Goal: Obtain resource: Download file/media

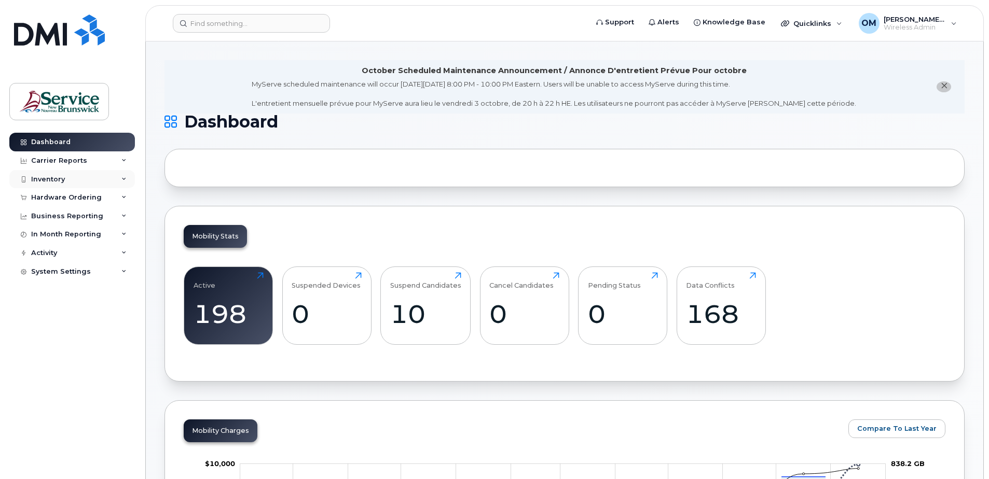
click at [119, 177] on div "Inventory" at bounding box center [72, 179] width 126 height 19
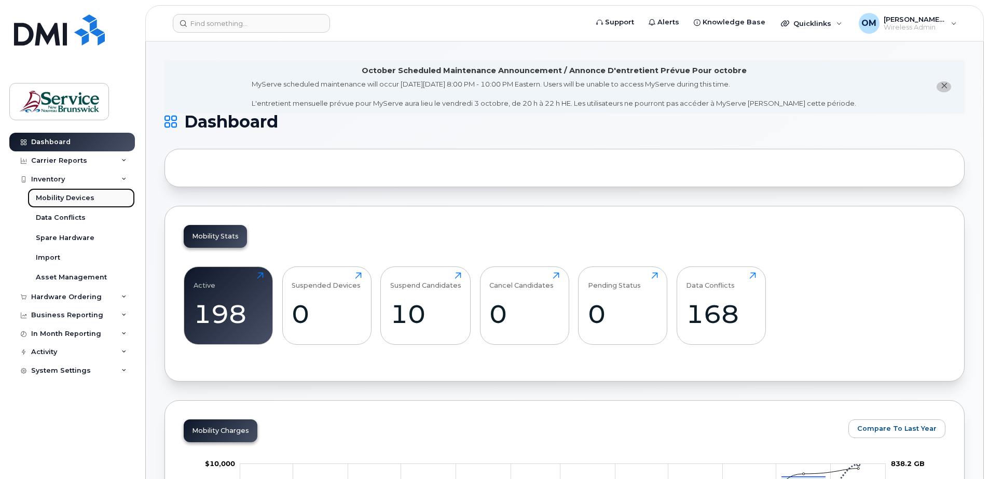
click at [81, 198] on div "Mobility Devices" at bounding box center [65, 198] width 59 height 9
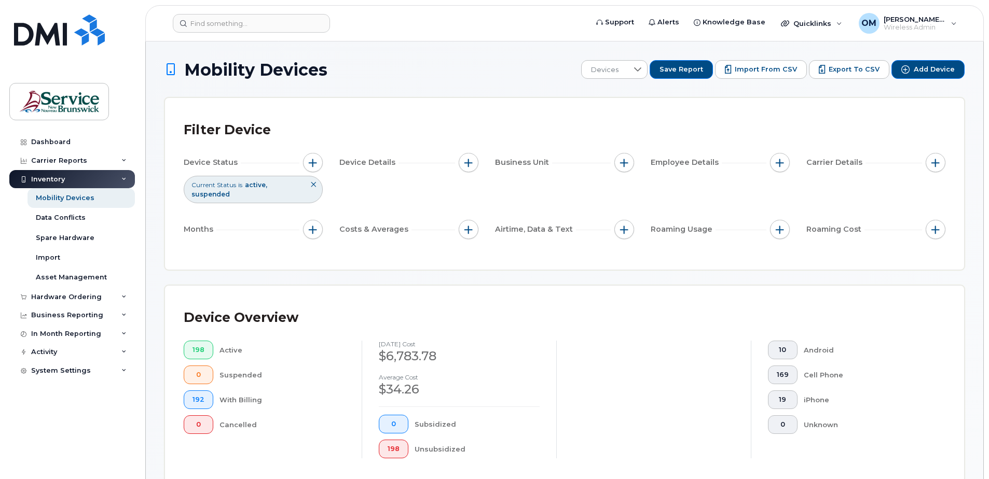
click at [313, 185] on icon at bounding box center [313, 185] width 6 height 6
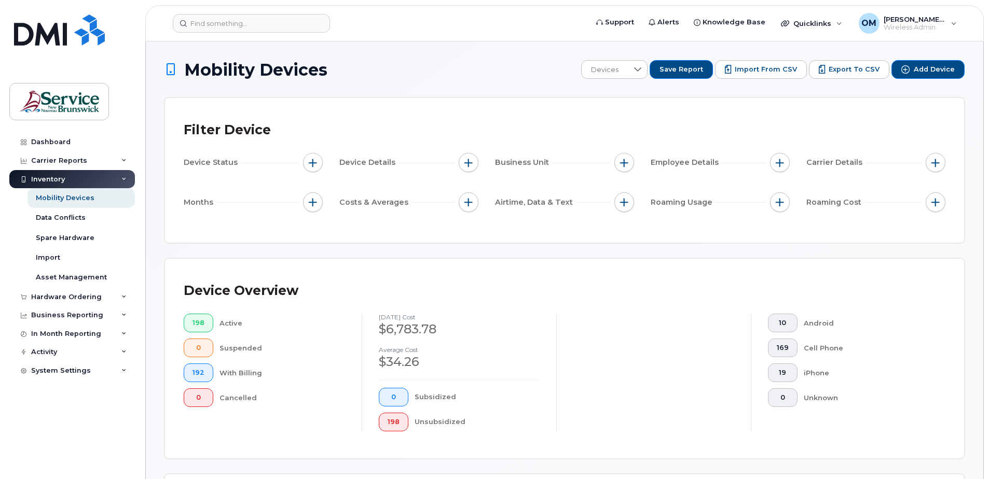
click at [456, 161] on div "Device Details" at bounding box center [408, 163] width 139 height 20
click at [469, 162] on span "button" at bounding box center [468, 163] width 8 height 8
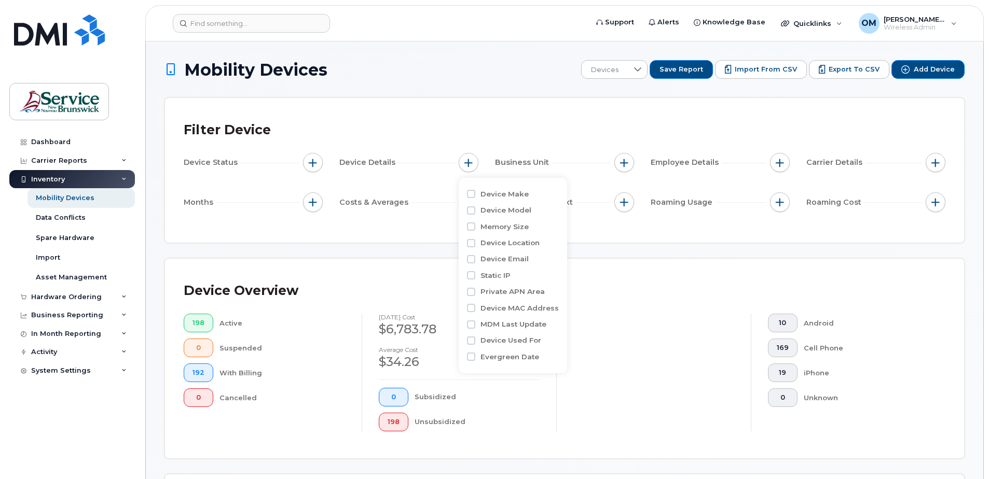
click at [700, 135] on div "Filter Device" at bounding box center [565, 130] width 762 height 27
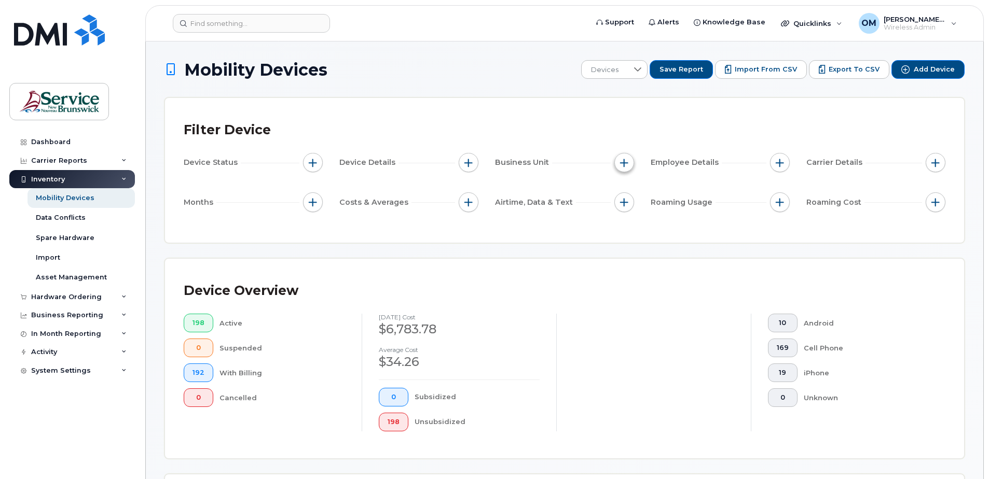
click at [626, 159] on span "button" at bounding box center [624, 163] width 8 height 8
click at [626, 211] on input "Accounting Code" at bounding box center [627, 211] width 8 height 8
click at [632, 210] on div "Accounting Code" at bounding box center [686, 210] width 126 height 10
click at [627, 213] on input "Accounting Code" at bounding box center [627, 211] width 8 height 8
click at [626, 210] on input "Accounting Code" at bounding box center [627, 211] width 8 height 8
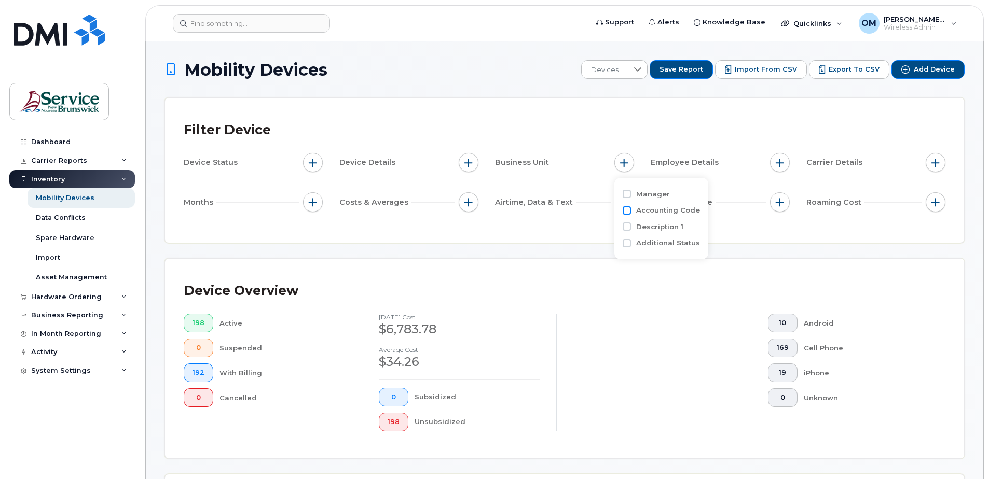
checkbox input "true"
click at [734, 230] on icon at bounding box center [738, 230] width 8 height 8
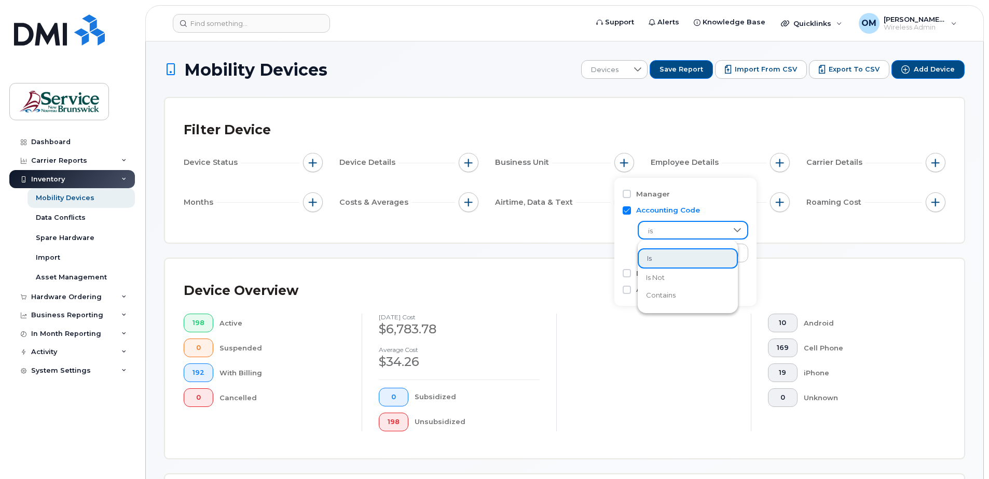
click at [675, 127] on div "Filter Device" at bounding box center [565, 130] width 762 height 27
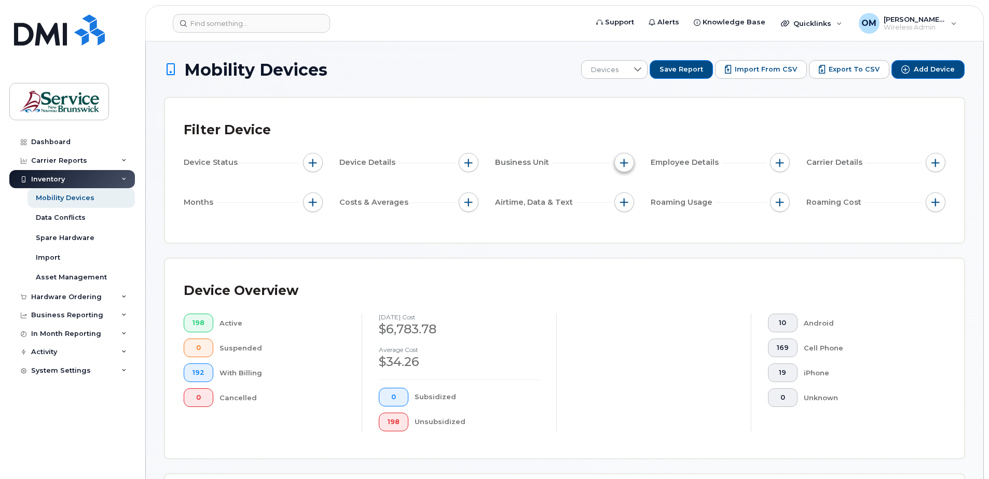
click at [631, 163] on button "button" at bounding box center [624, 163] width 20 height 20
click at [782, 274] on div "Device Overview 198 Active 0 Suspended 192 With Billing 0 Cancelled August 2025…" at bounding box center [564, 359] width 799 height 200
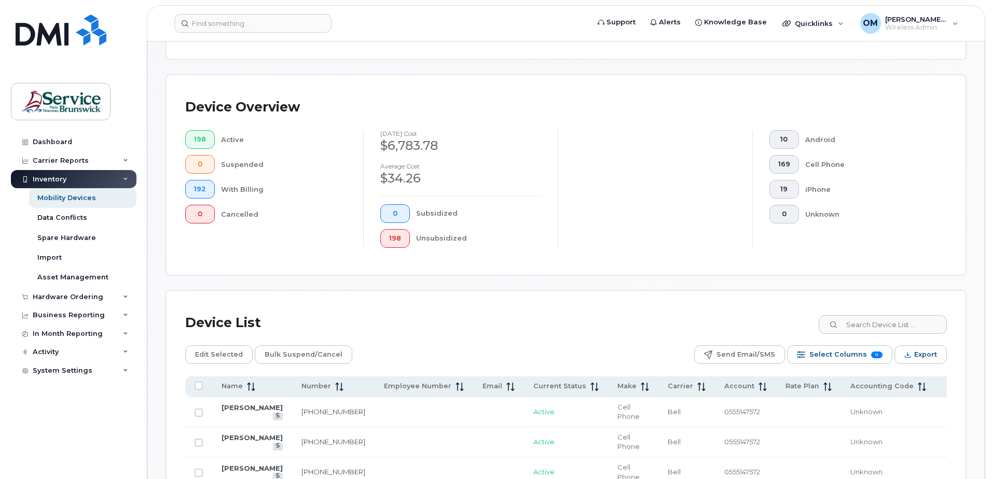
scroll to position [208, 0]
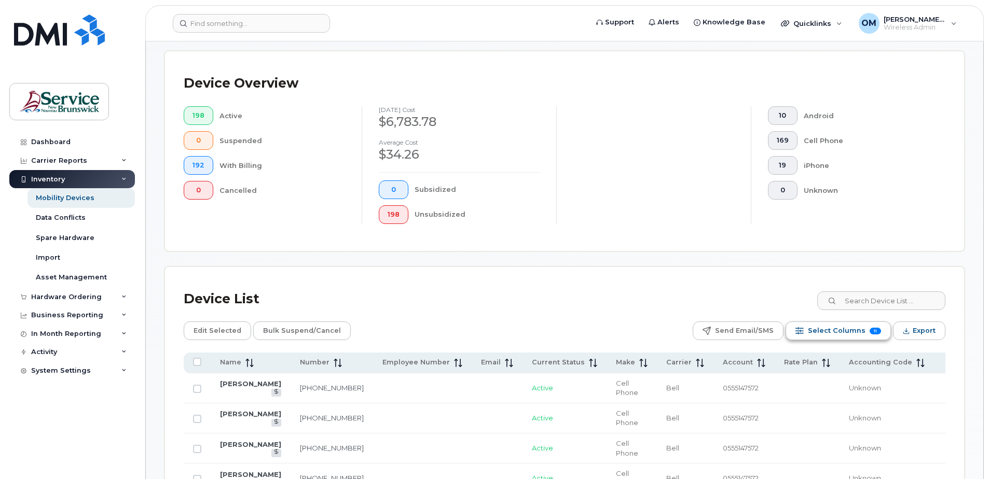
click at [831, 330] on span "Select Columns" at bounding box center [837, 331] width 58 height 16
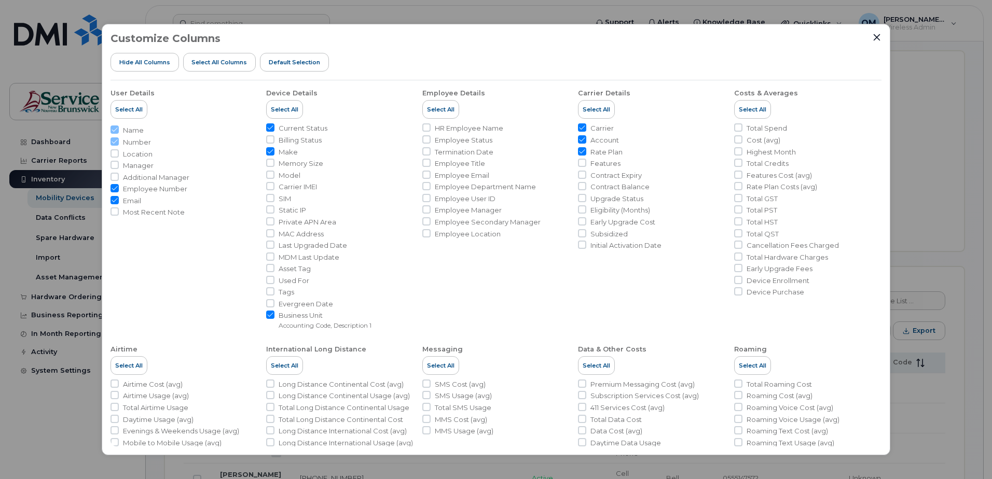
scroll to position [52, 0]
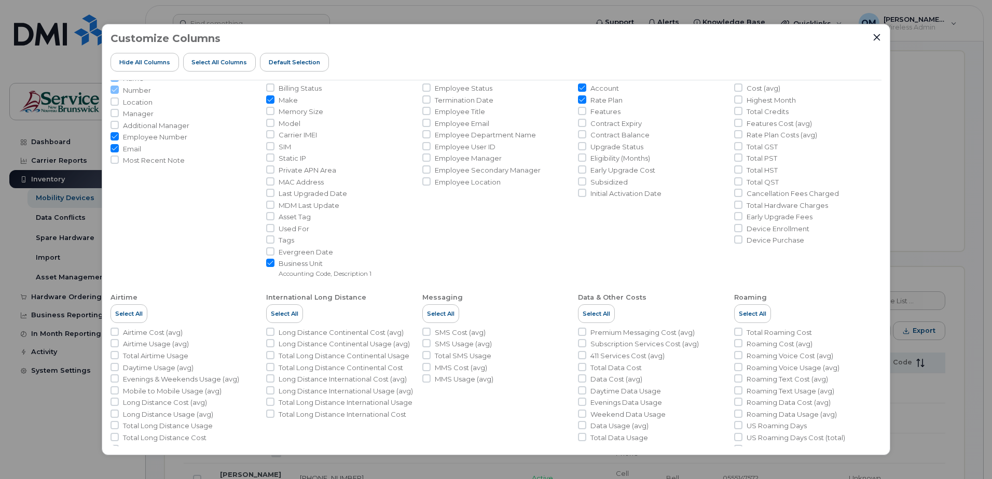
click at [336, 274] on small "Accounting Code, Description 1" at bounding box center [325, 274] width 93 height 8
click at [274, 267] on input "Business Unit Accounting Code, Description 1" at bounding box center [270, 263] width 8 height 8
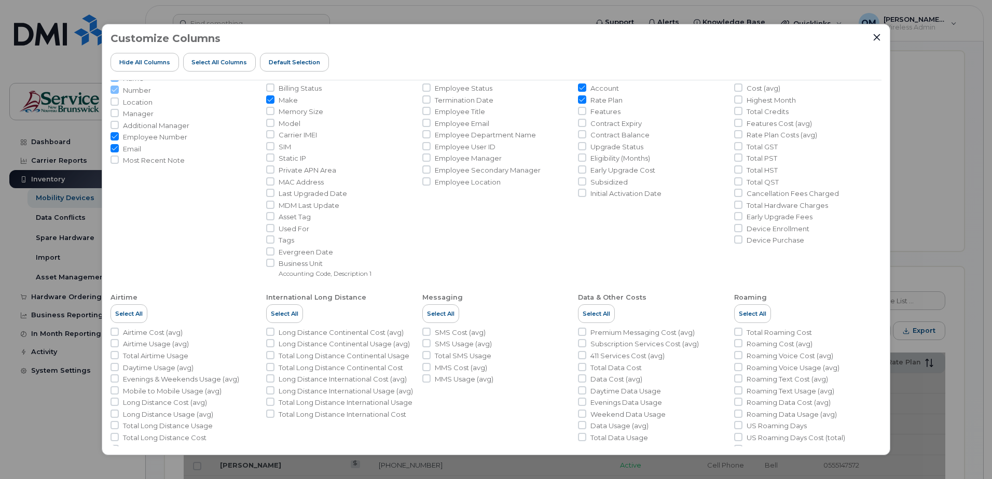
click at [276, 274] on li "Business Unit Accounting Code, Description 1" at bounding box center [339, 268] width 147 height 19
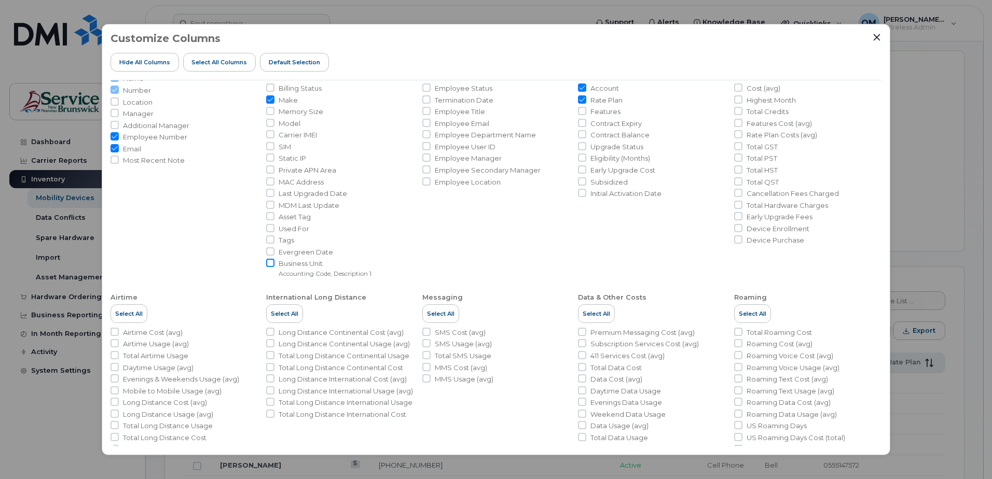
click at [272, 267] on input "Business Unit Accounting Code, Description 1" at bounding box center [270, 263] width 8 height 8
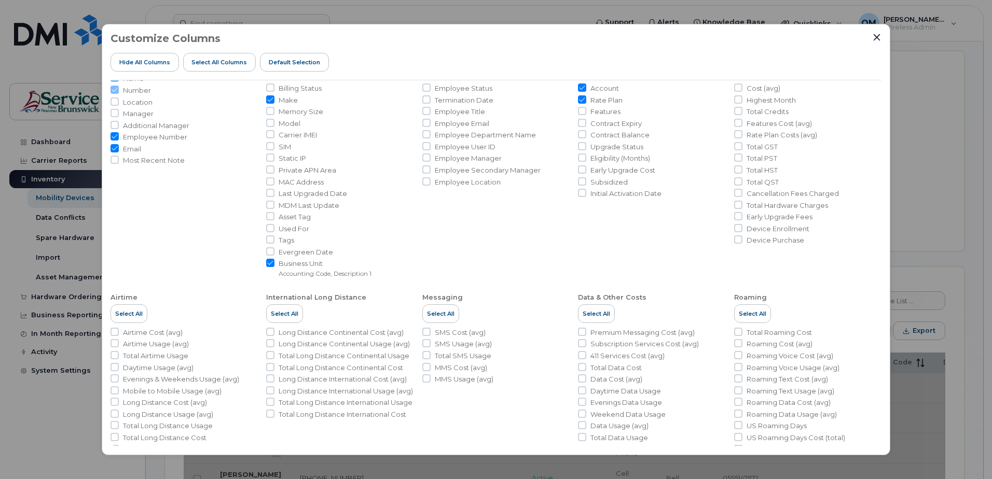
drag, startPoint x: 269, startPoint y: 265, endPoint x: 269, endPoint y: 270, distance: 5.2
click at [269, 265] on input "Business Unit Accounting Code, Description 1" at bounding box center [270, 263] width 8 height 8
click at [269, 264] on input "Business Unit Accounting Code, Description 1" at bounding box center [270, 263] width 8 height 8
checkbox input "true"
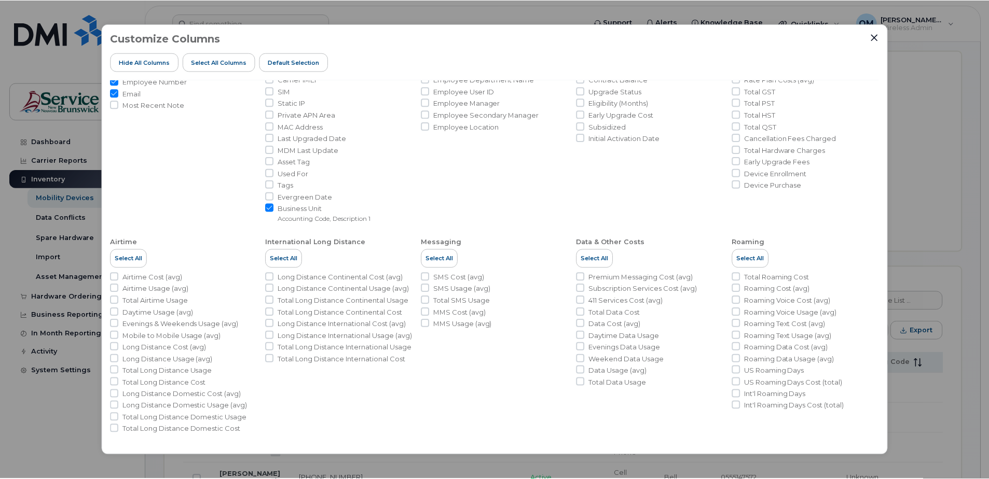
scroll to position [108, 0]
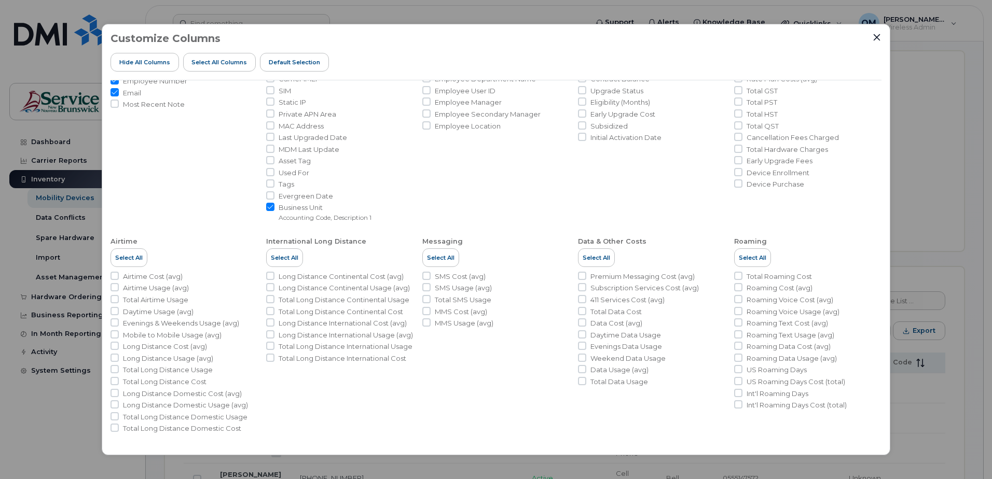
click at [923, 169] on div "Customize Columns Hide All Columns Select all Columns Default Selection User De…" at bounding box center [496, 239] width 992 height 479
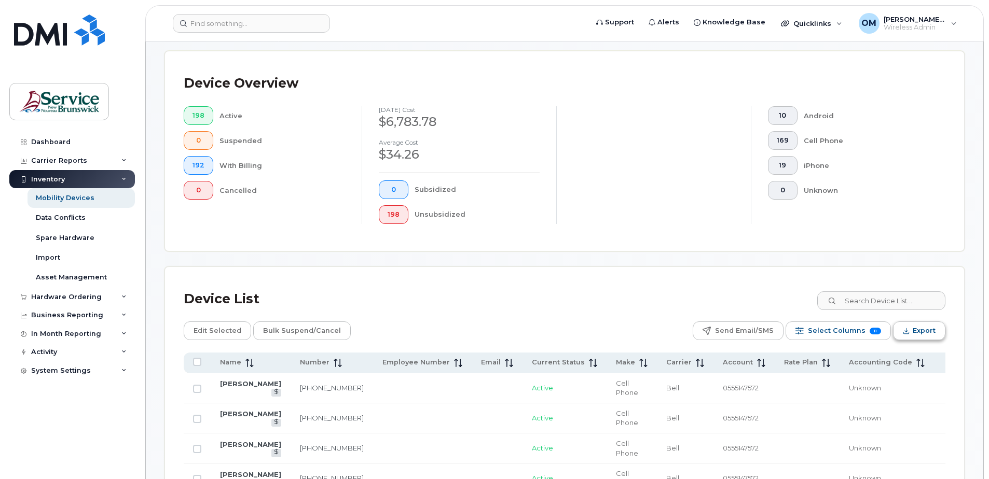
click at [924, 334] on span "Export" at bounding box center [924, 331] width 23 height 16
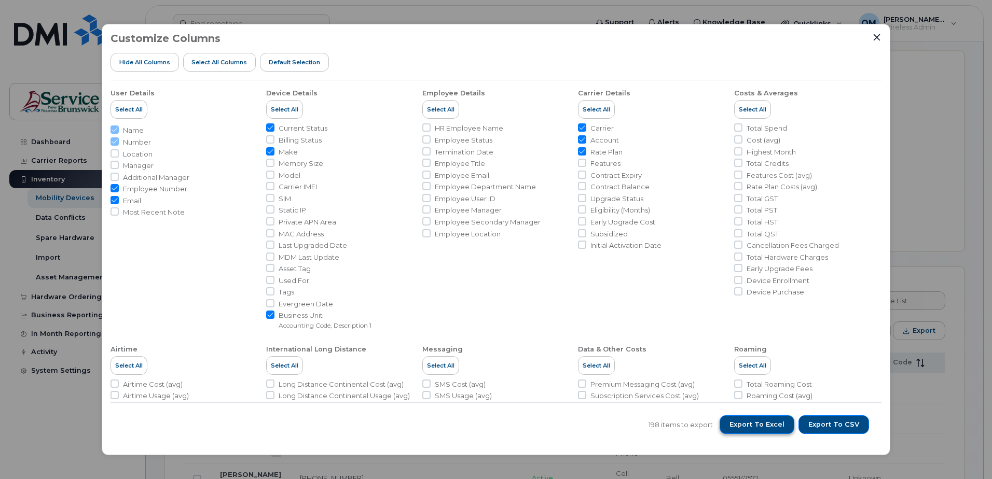
click at [770, 429] on button "Export to Excel" at bounding box center [757, 425] width 75 height 19
click at [659, 265] on li "Carrier Details Select All Carrier Account Rate Plan Features Contract Expiry C…" at bounding box center [651, 205] width 147 height 250
click at [957, 180] on div "Customize Columns Hide All Columns Select all Columns Default Selection User De…" at bounding box center [496, 239] width 992 height 479
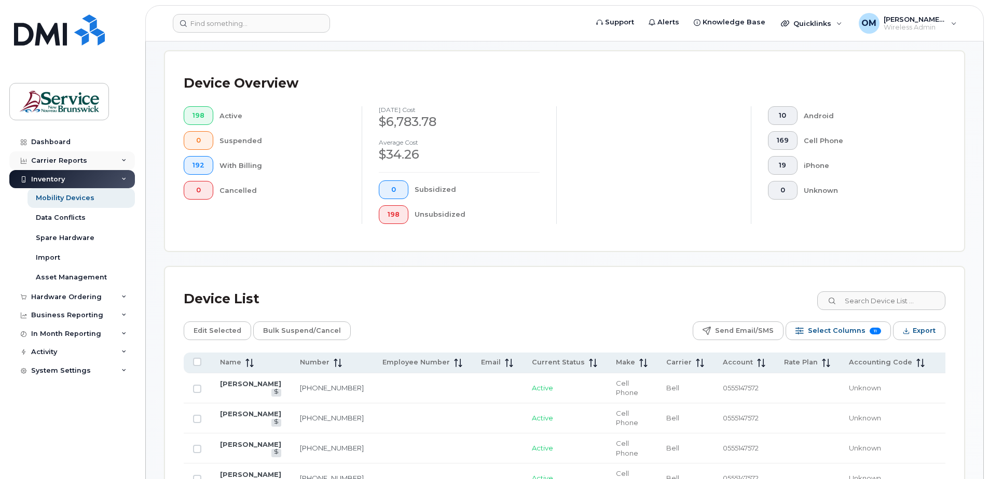
click at [71, 161] on div "Carrier Reports" at bounding box center [59, 161] width 56 height 8
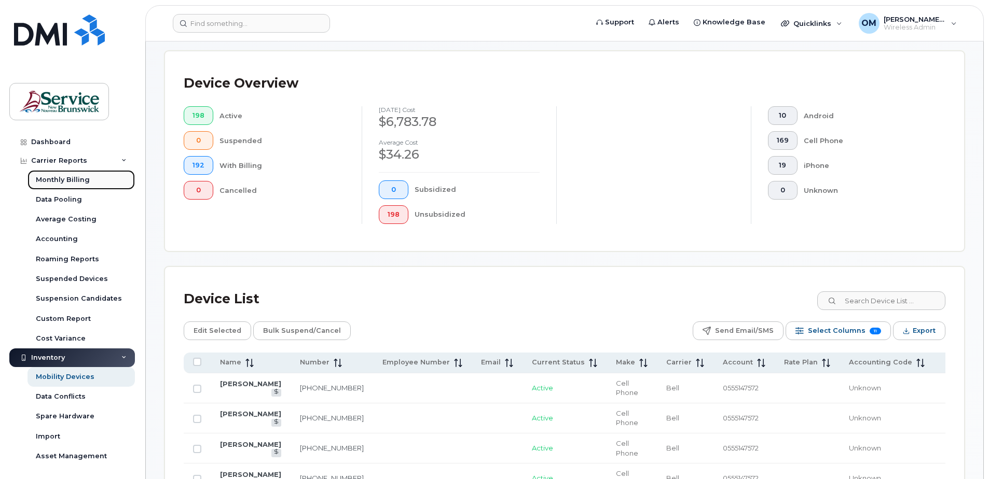
click at [71, 178] on div "Monthly Billing" at bounding box center [63, 179] width 54 height 9
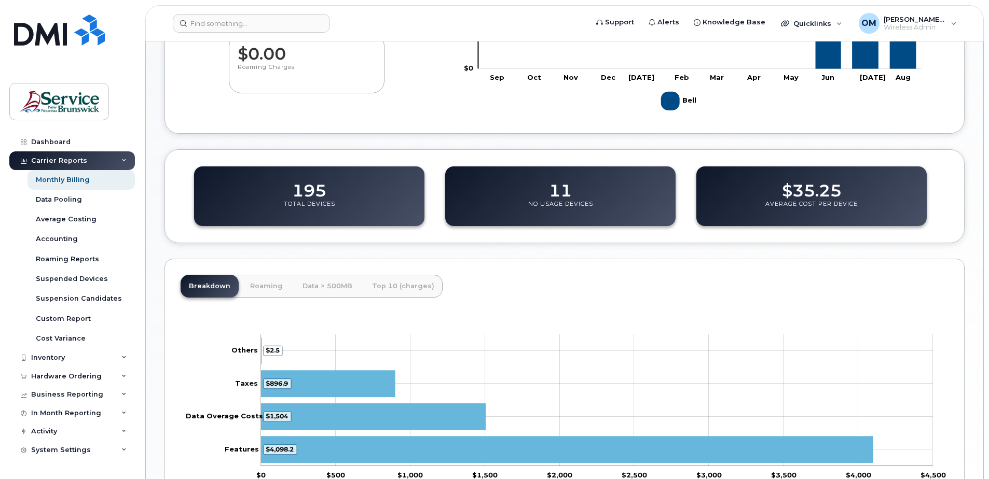
scroll to position [385, 0]
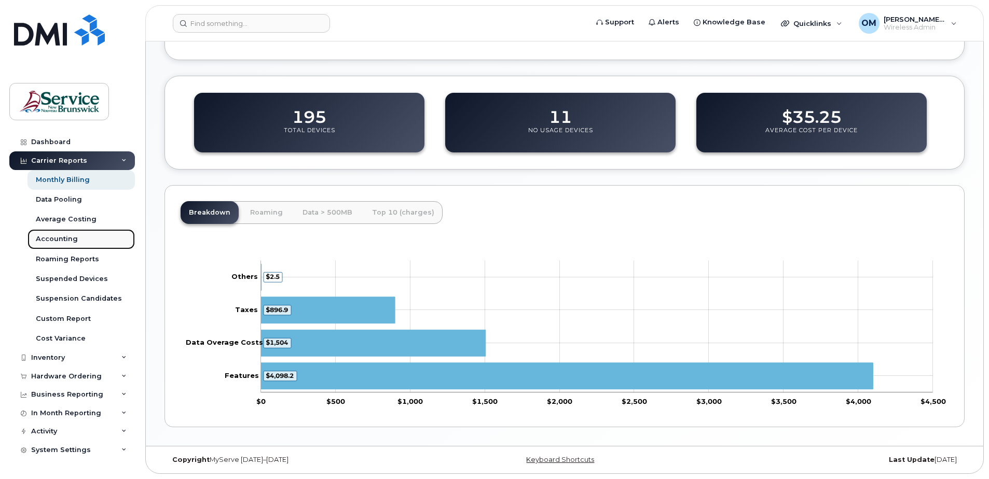
click at [68, 238] on div "Accounting" at bounding box center [57, 239] width 42 height 9
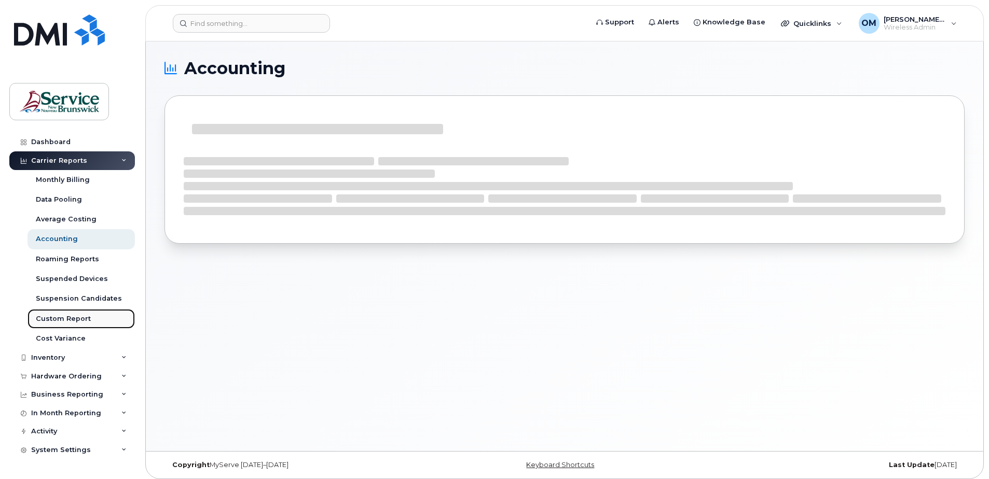
click at [66, 320] on div "Custom Report" at bounding box center [63, 318] width 55 height 9
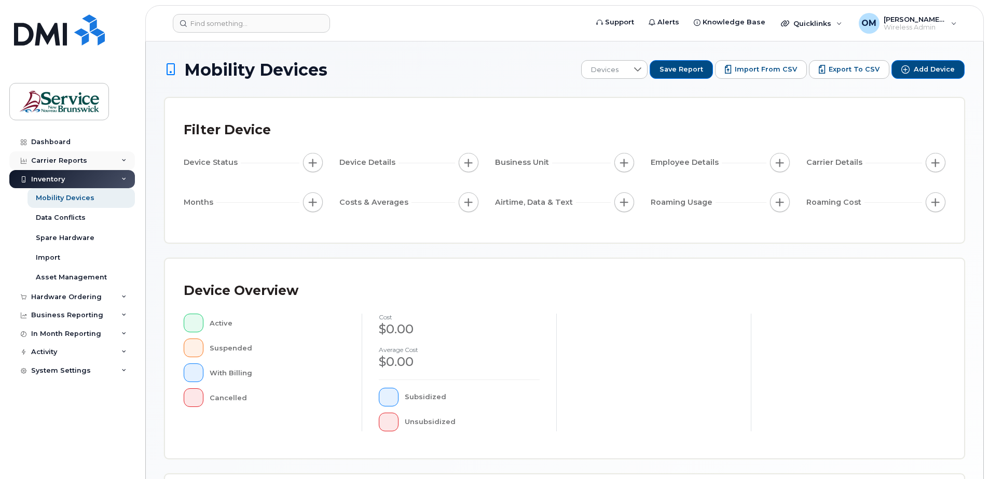
click at [58, 154] on div "Carrier Reports" at bounding box center [72, 161] width 126 height 19
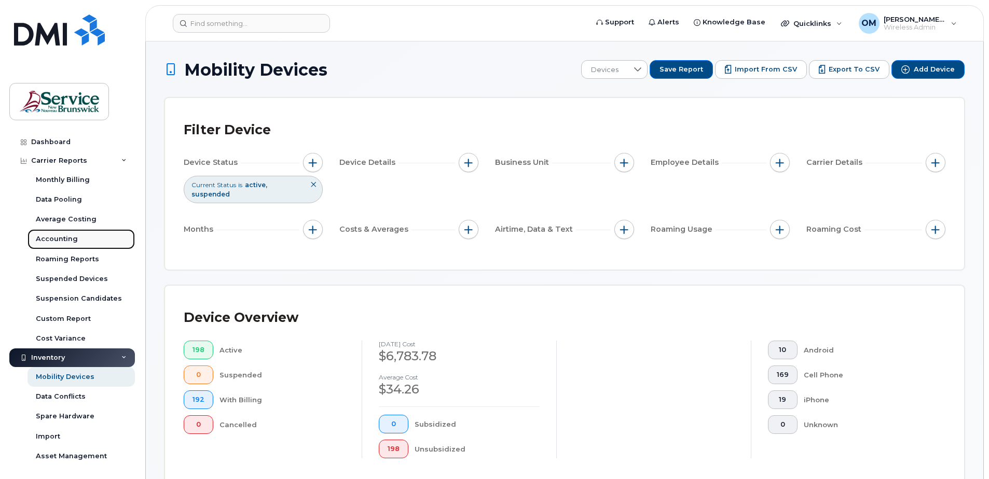
click at [59, 239] on div "Accounting" at bounding box center [57, 239] width 42 height 9
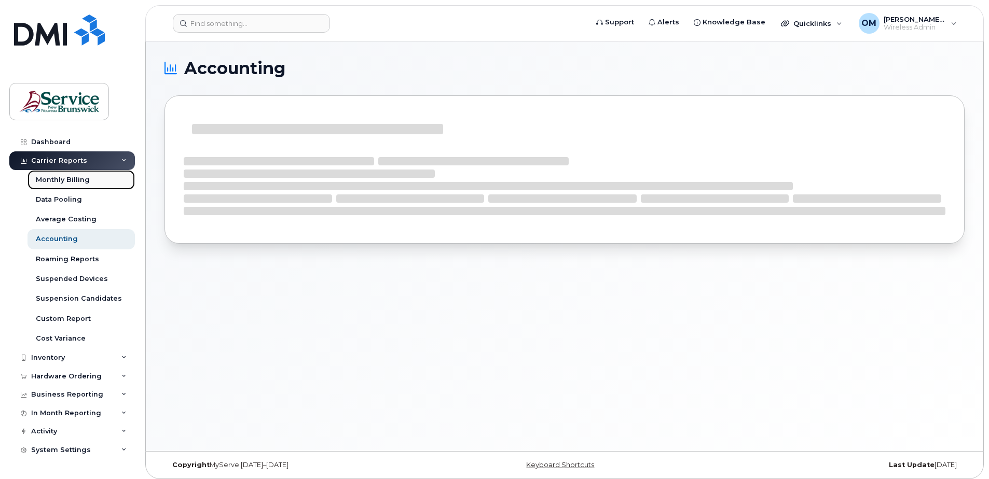
click at [85, 185] on link "Monthly Billing" at bounding box center [81, 180] width 107 height 20
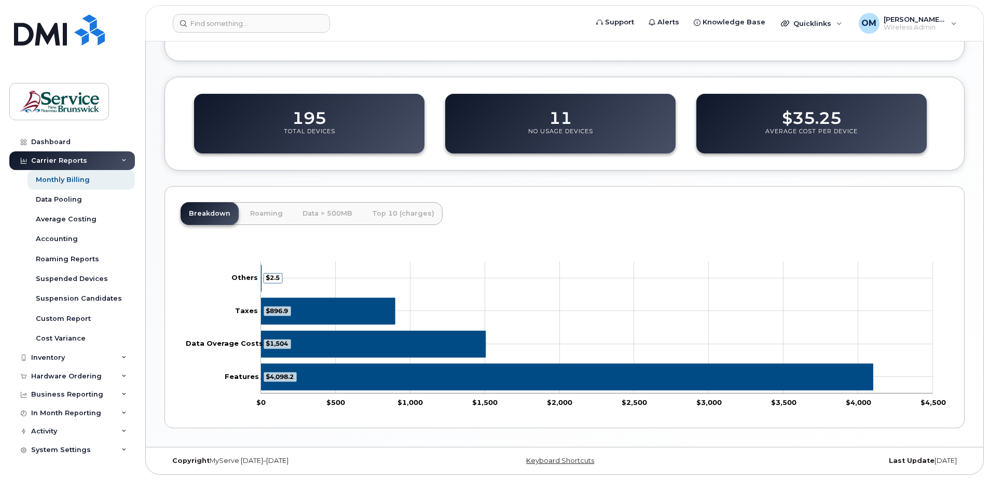
scroll to position [385, 0]
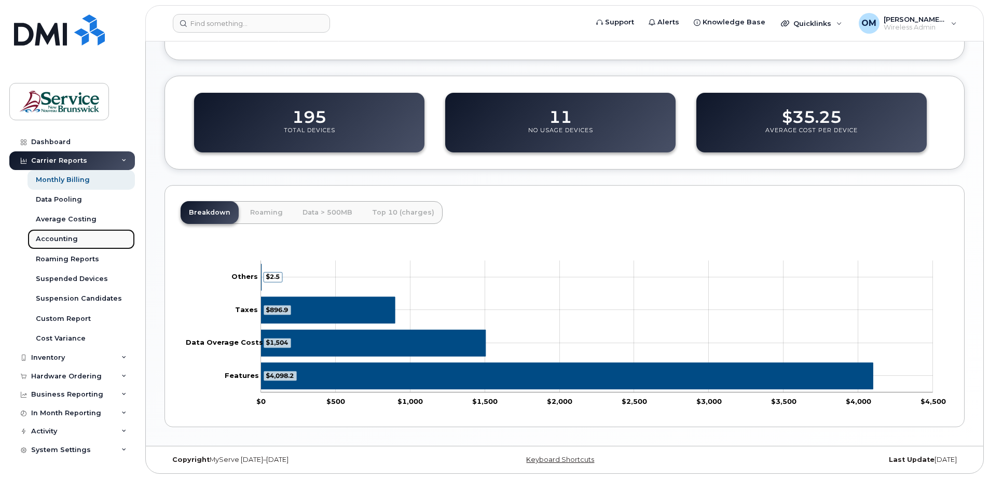
click at [53, 241] on div "Accounting" at bounding box center [57, 239] width 42 height 9
